Goal: Task Accomplishment & Management: Complete application form

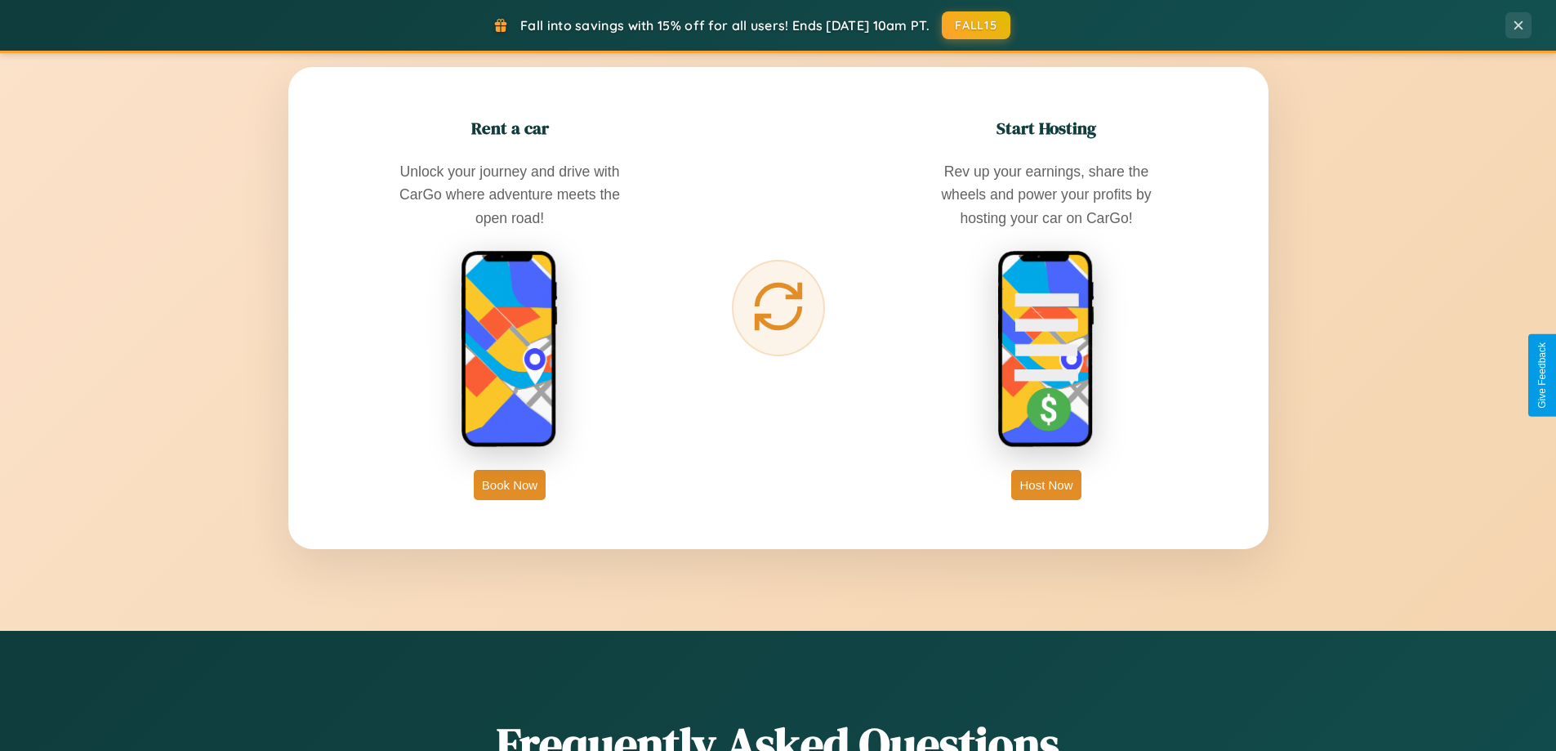
scroll to position [3143, 0]
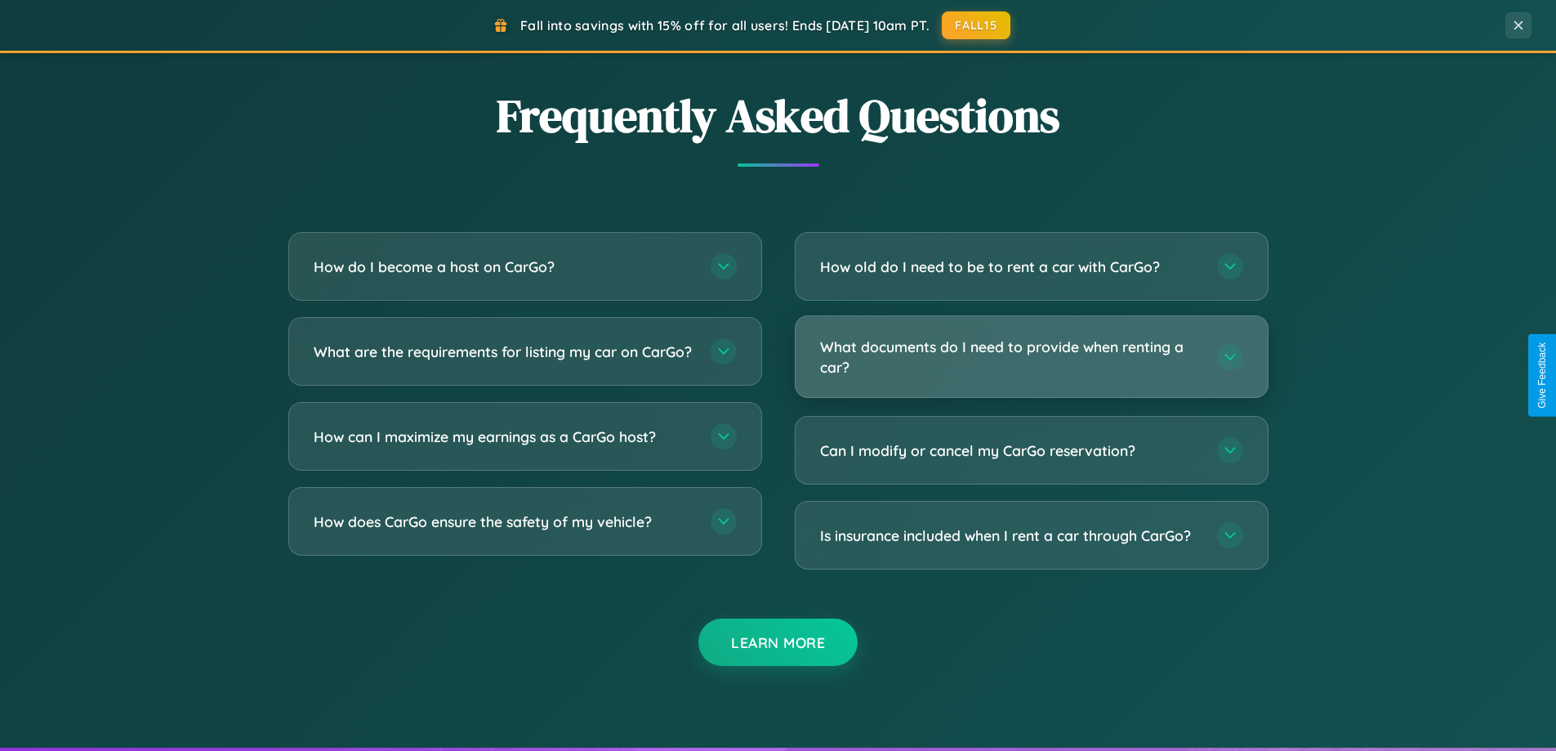
click at [1031, 356] on h3 "What documents do I need to provide when renting a car?" at bounding box center [1010, 357] width 381 height 40
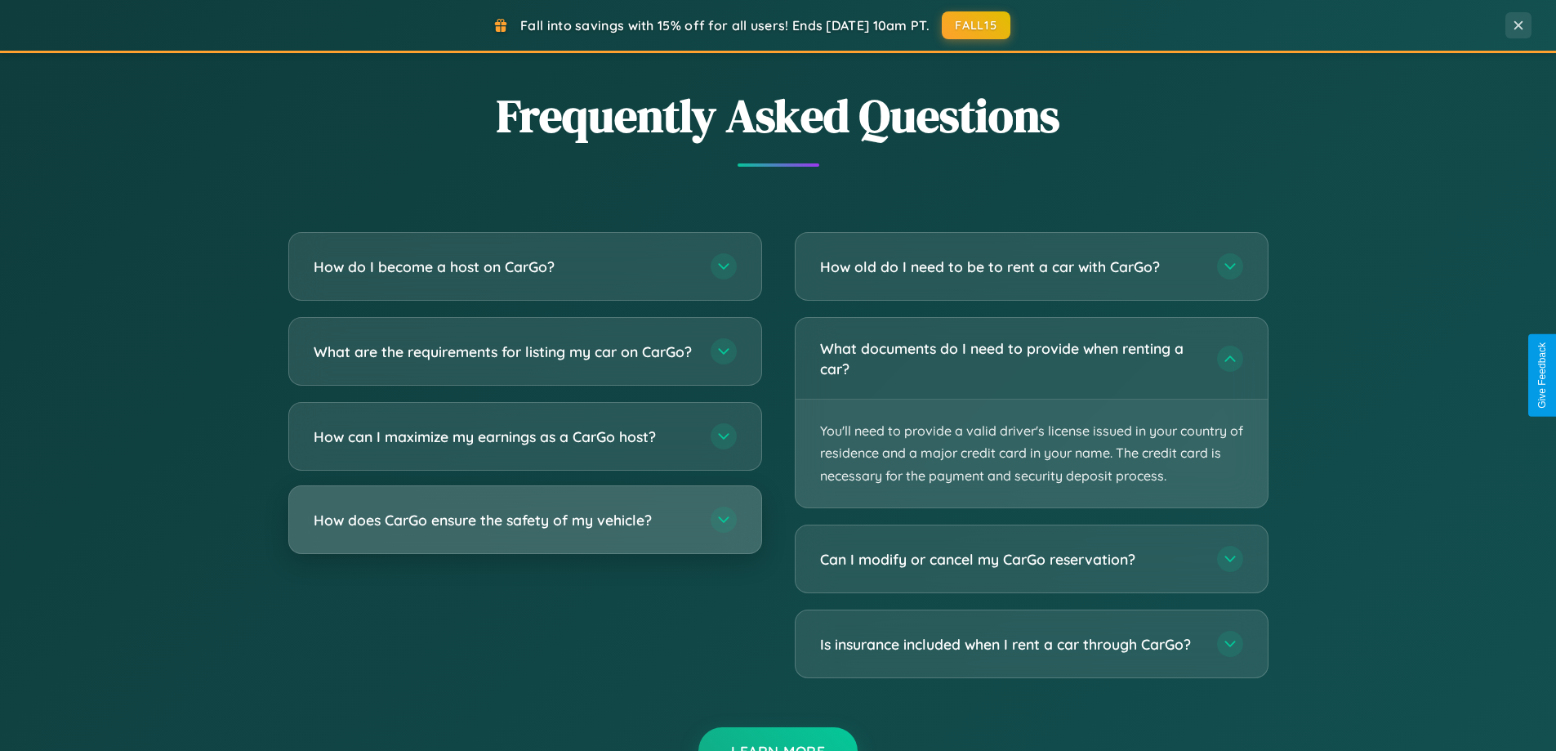
click at [524, 530] on h3 "How does CarGo ensure the safety of my vehicle?" at bounding box center [504, 520] width 381 height 20
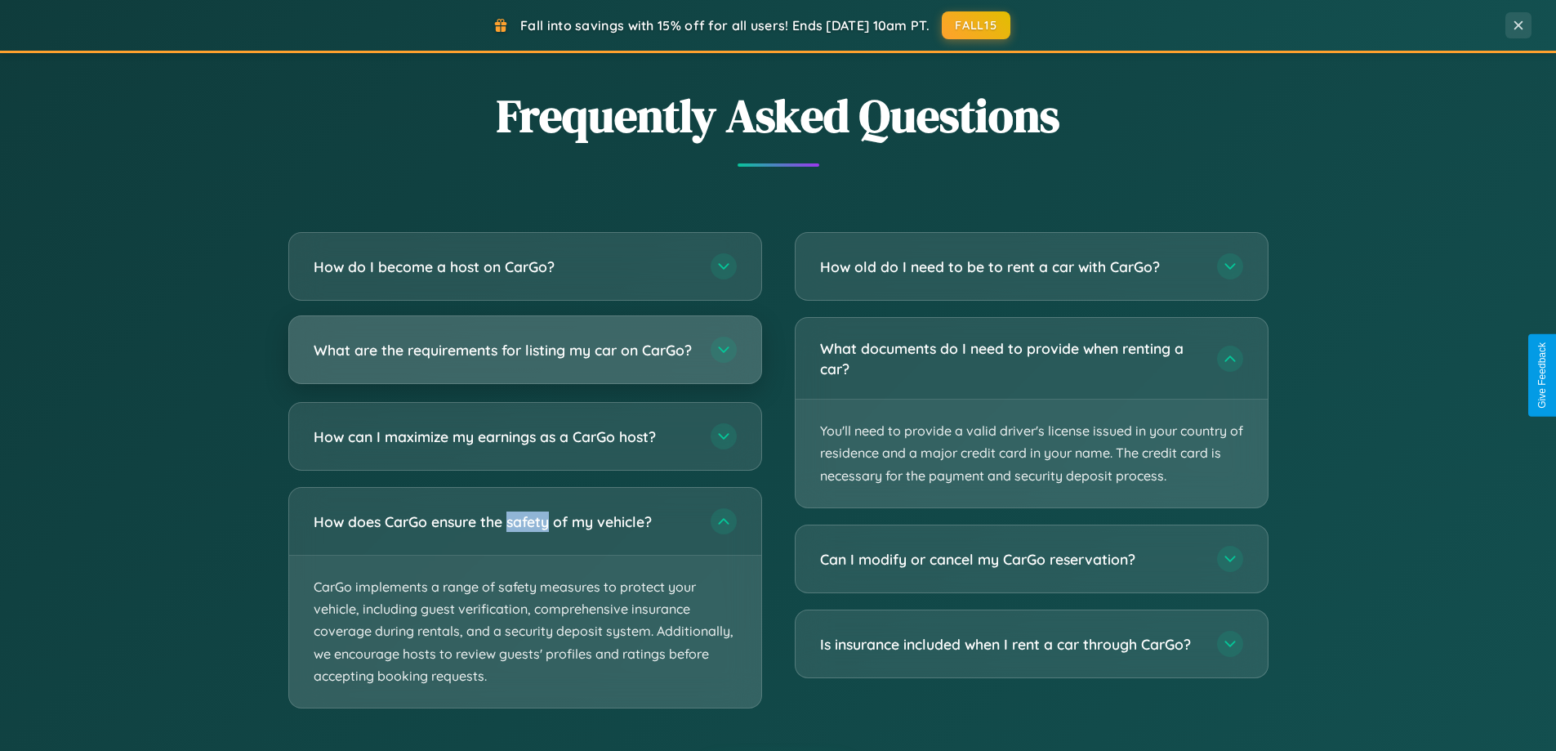
click at [524, 358] on h3 "What are the requirements for listing my car on CarGo?" at bounding box center [504, 350] width 381 height 20
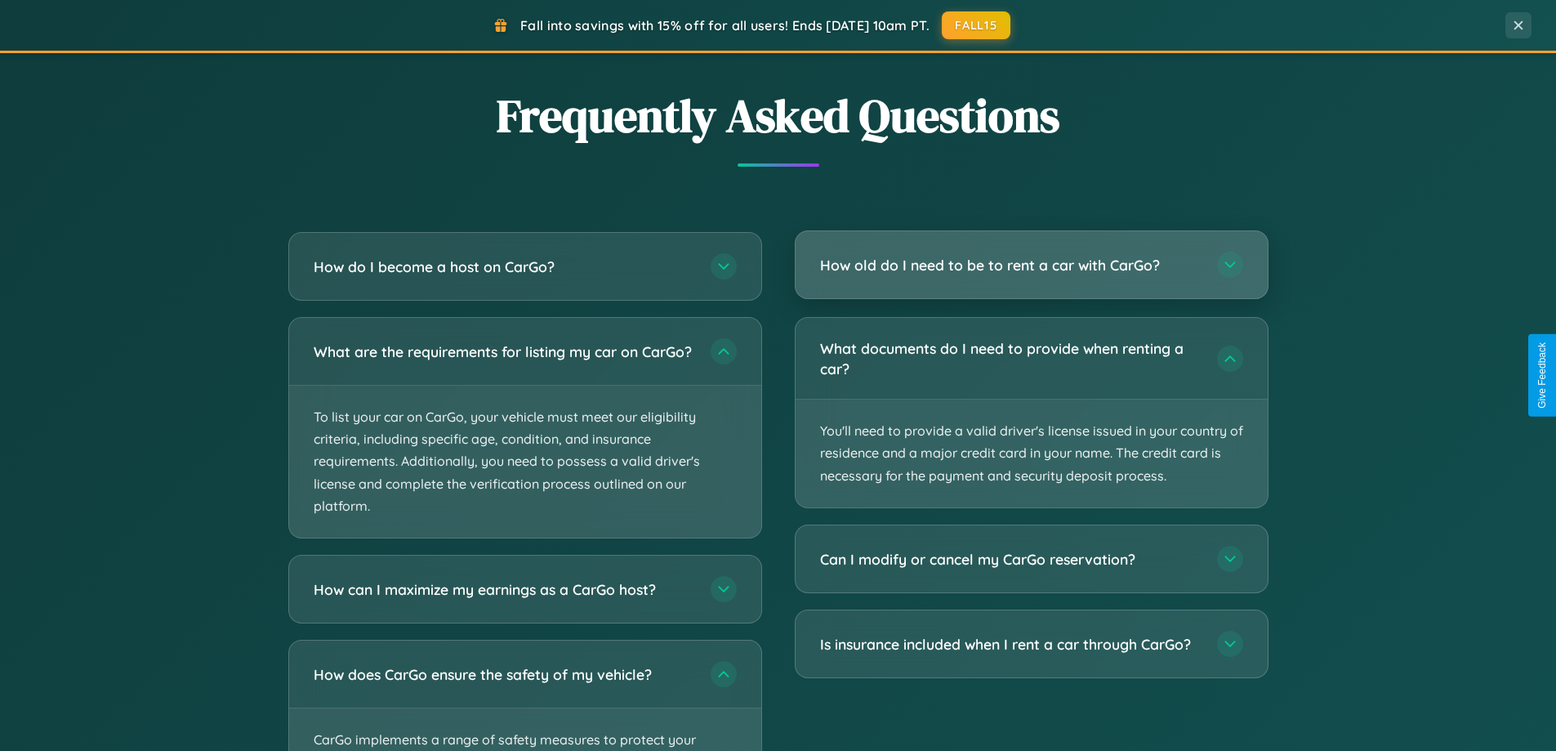
click at [1031, 265] on h3 "How old do I need to be to rent a car with CarGo?" at bounding box center [1010, 265] width 381 height 20
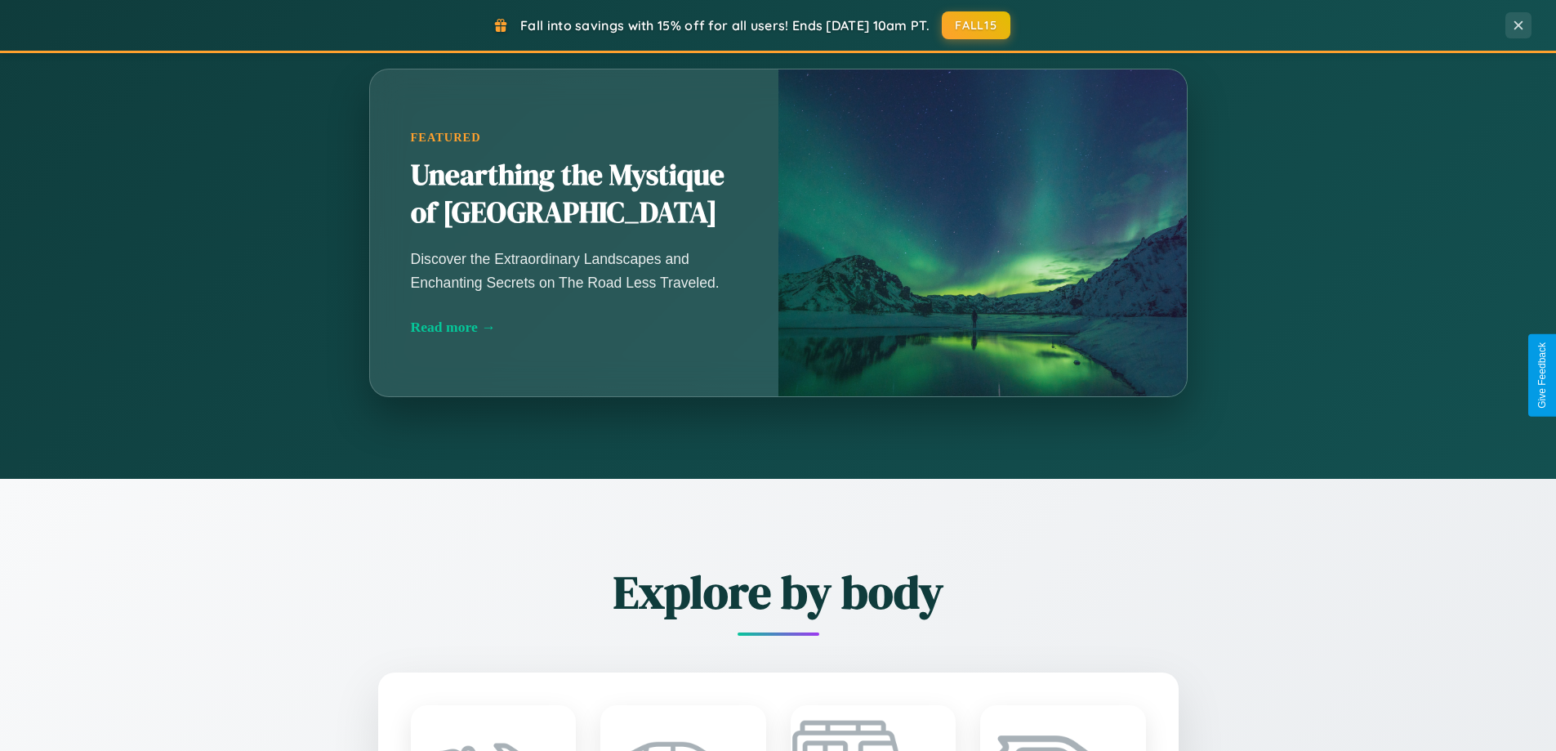
scroll to position [0, 0]
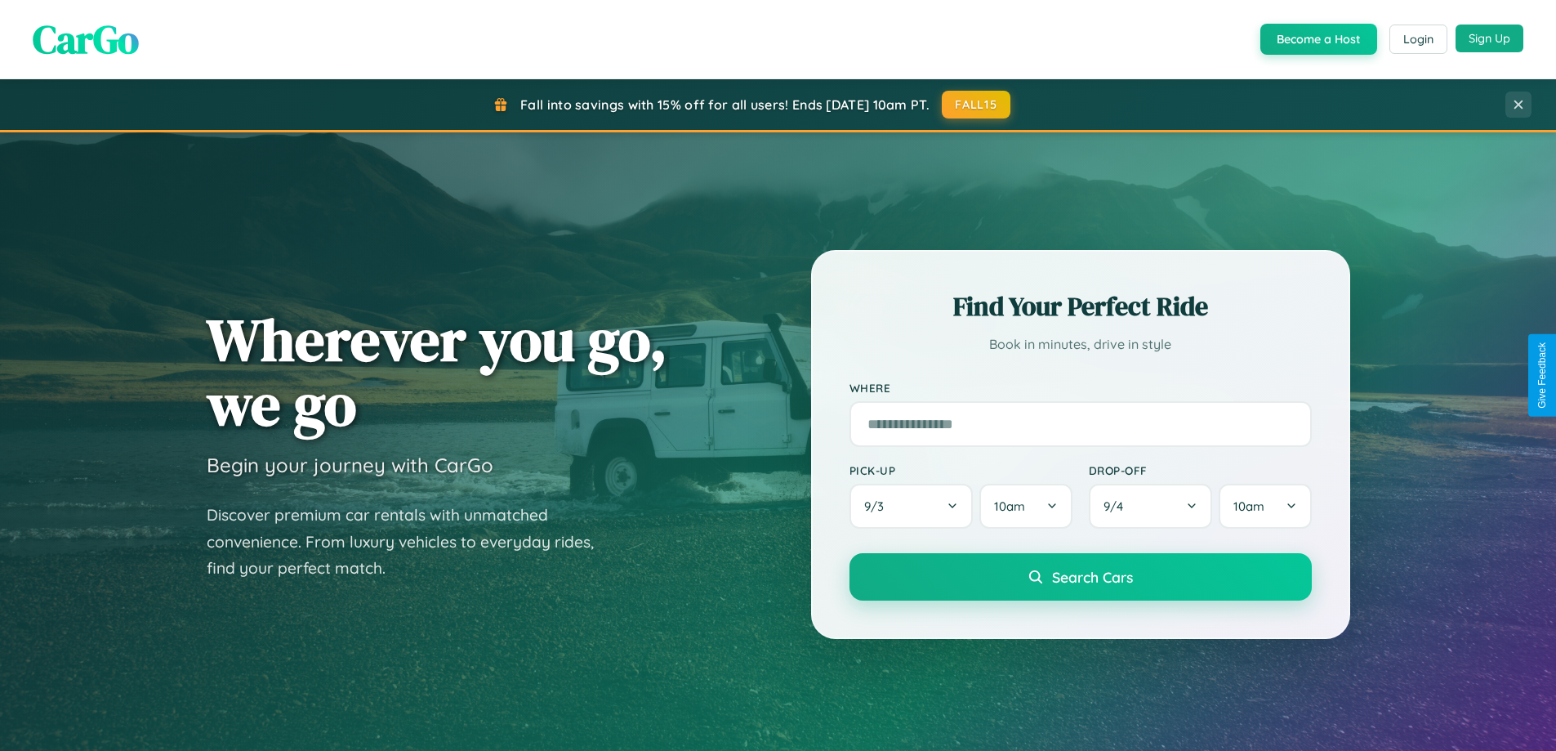
click at [1489, 38] on button "Sign Up" at bounding box center [1490, 39] width 68 height 28
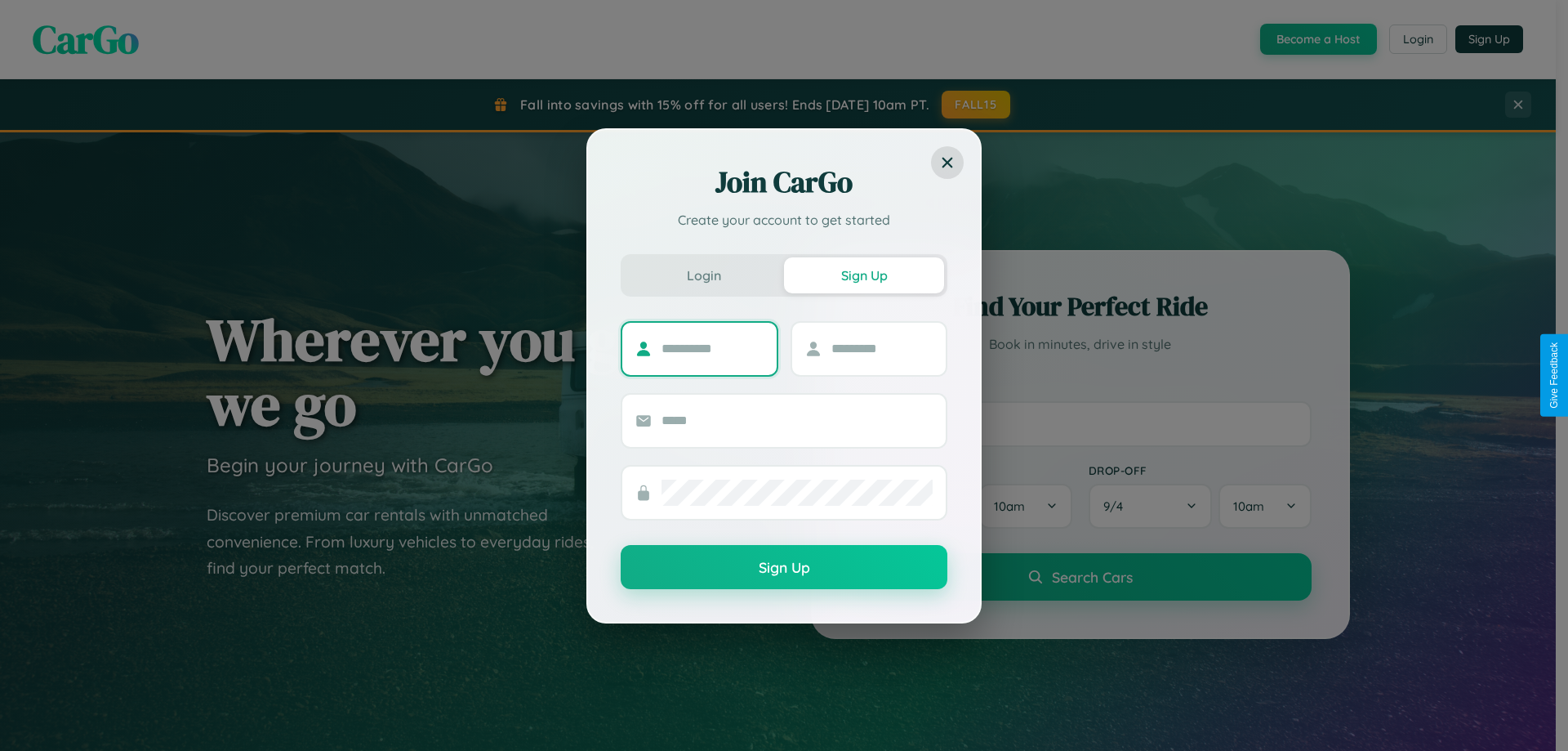
click at [712, 348] on input "text" at bounding box center [713, 349] width 102 height 26
type input "****"
click at [881, 348] on input "text" at bounding box center [883, 349] width 102 height 26
type input "*****"
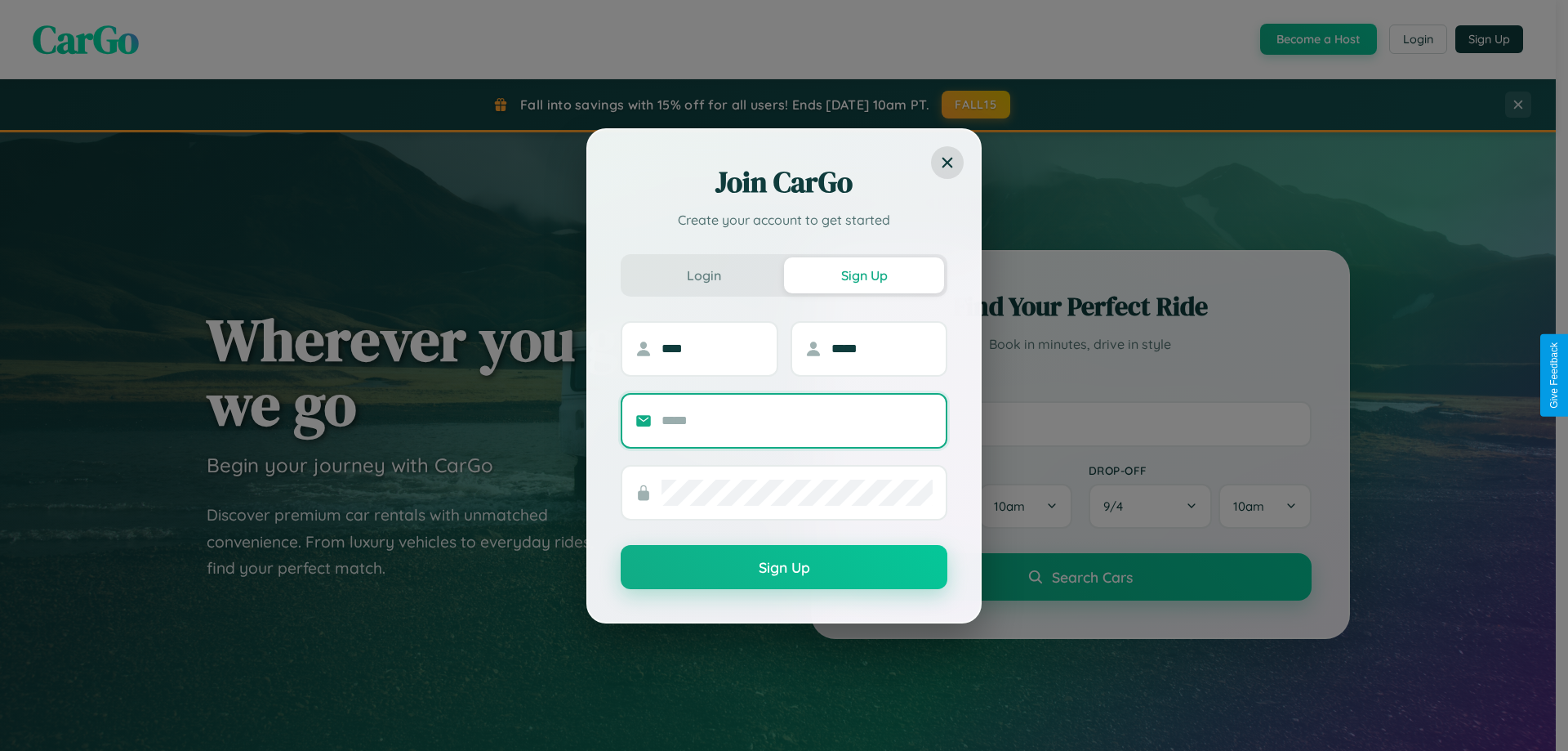
click at [797, 420] on input "text" at bounding box center [797, 421] width 271 height 26
type input "**********"
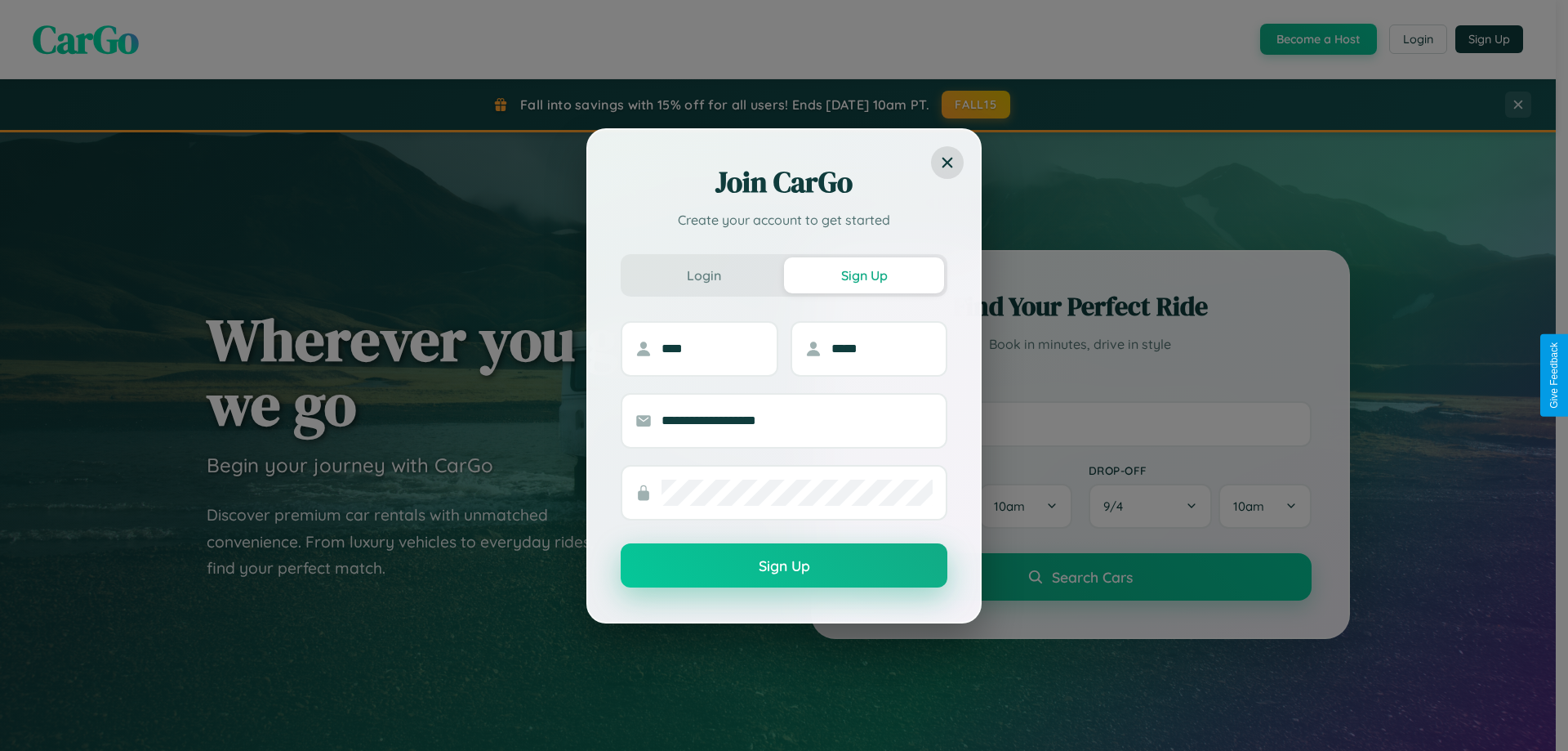
click at [784, 566] on button "Sign Up" at bounding box center [784, 565] width 327 height 44
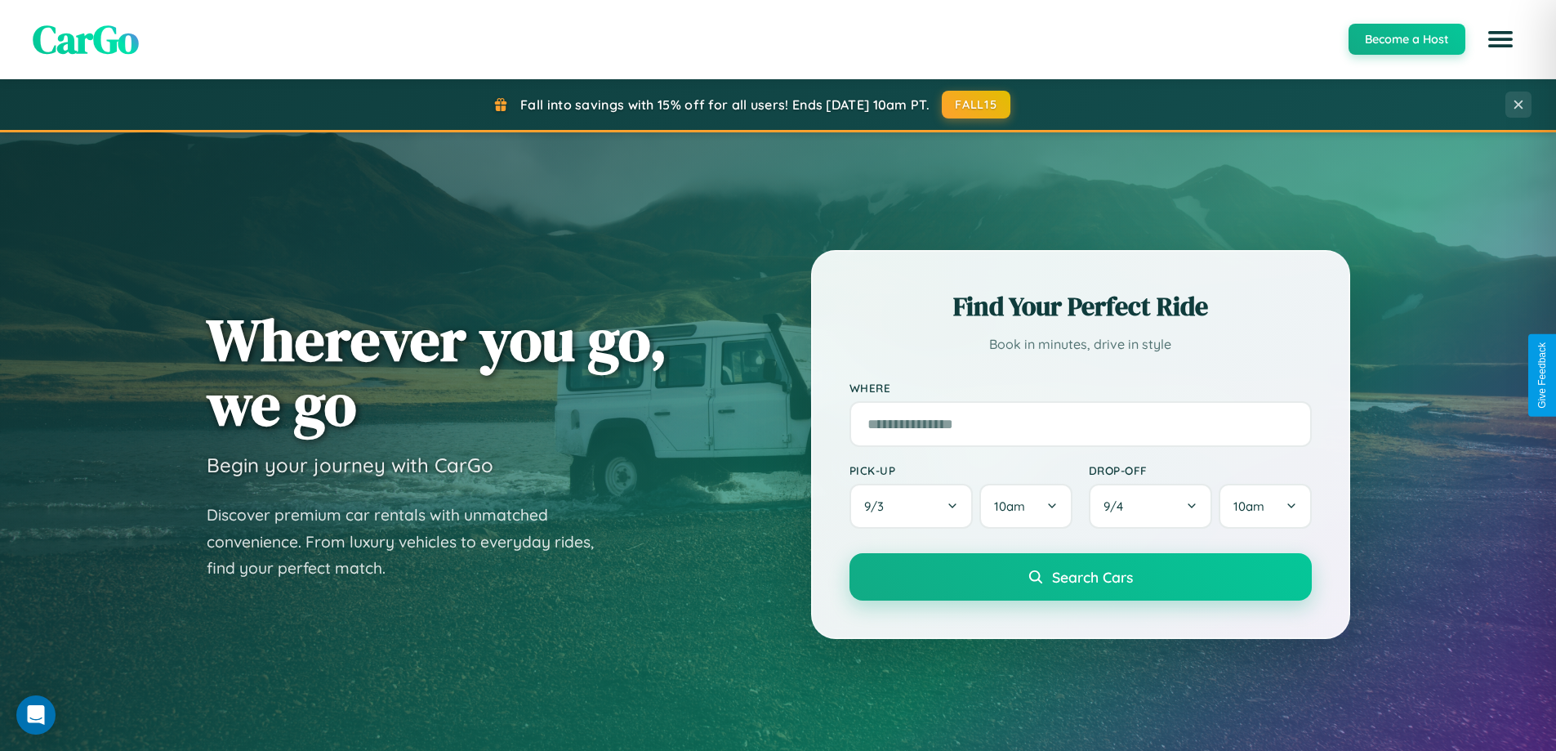
scroll to position [2625, 0]
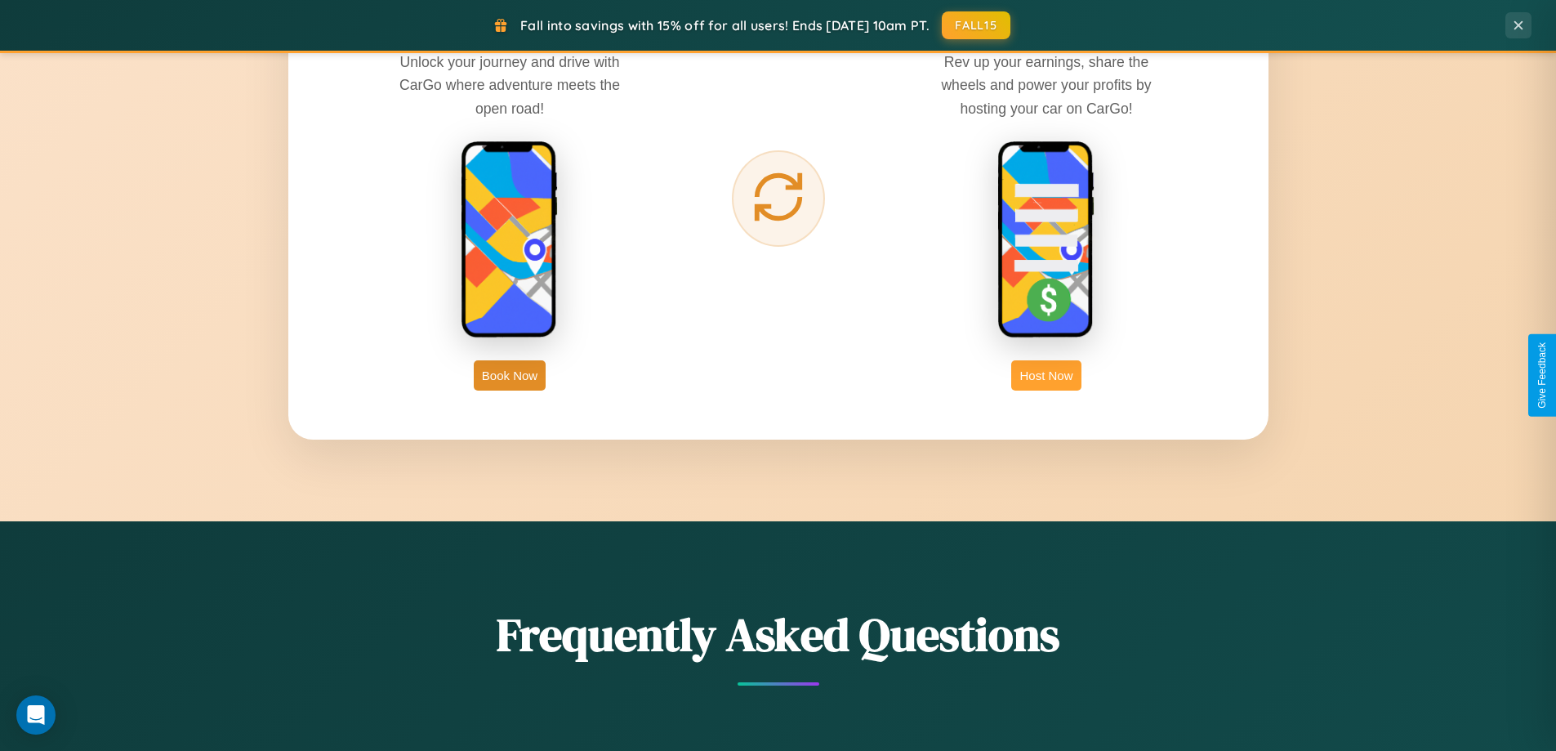
click at [1046, 375] on button "Host Now" at bounding box center [1045, 375] width 69 height 30
